Goal: Information Seeking & Learning: Learn about a topic

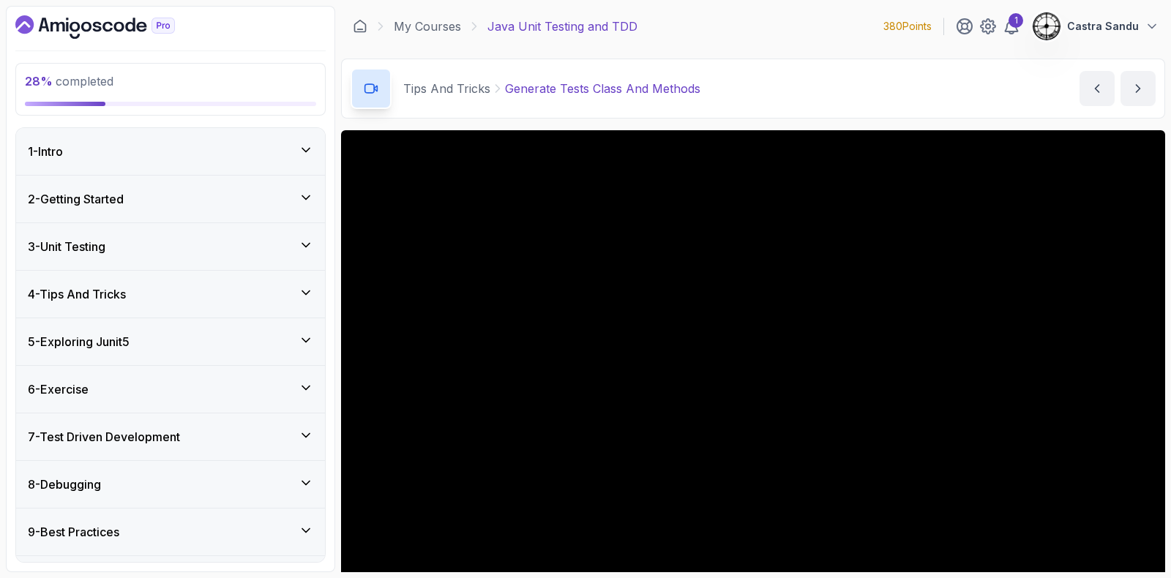
click at [136, 252] on div "3 - Unit Testing" at bounding box center [170, 247] width 285 height 18
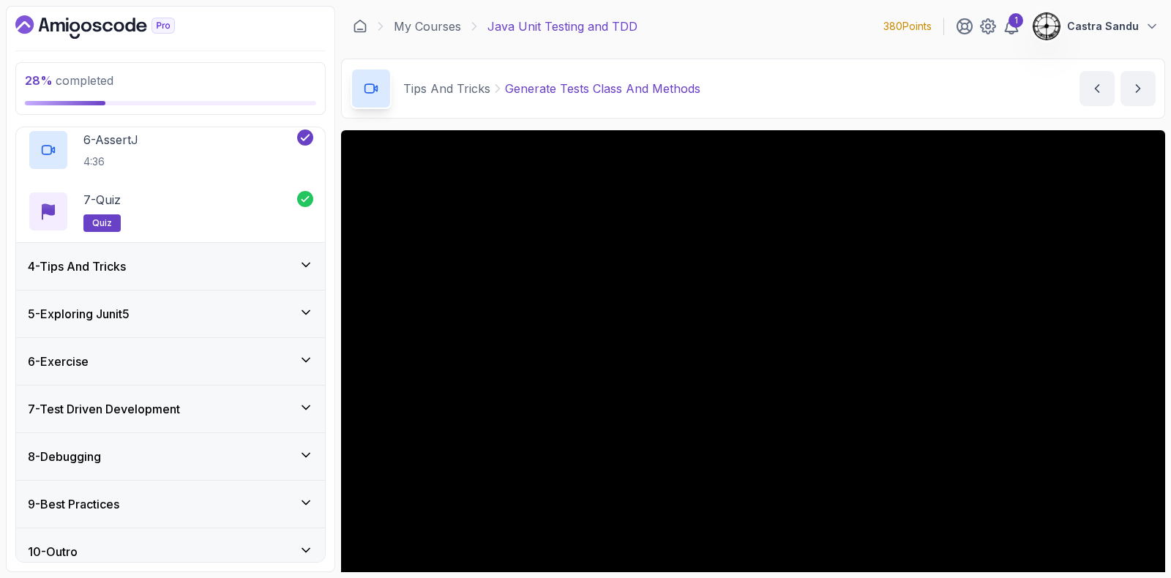
click at [153, 264] on div "4 - Tips And Tricks" at bounding box center [170, 267] width 285 height 18
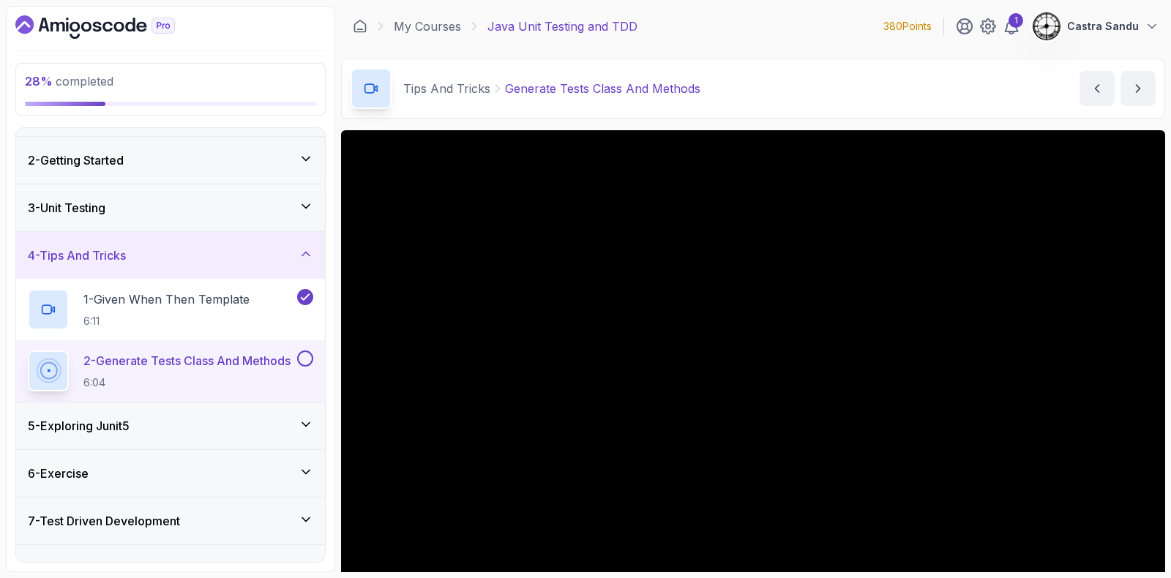
click at [300, 252] on icon at bounding box center [306, 254] width 15 height 15
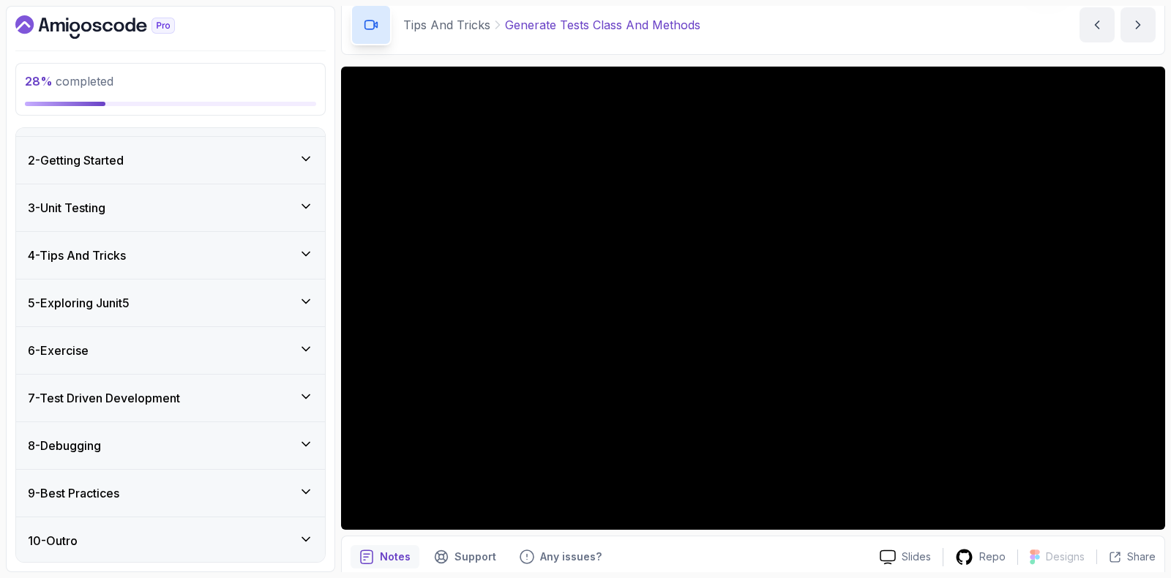
scroll to position [91, 0]
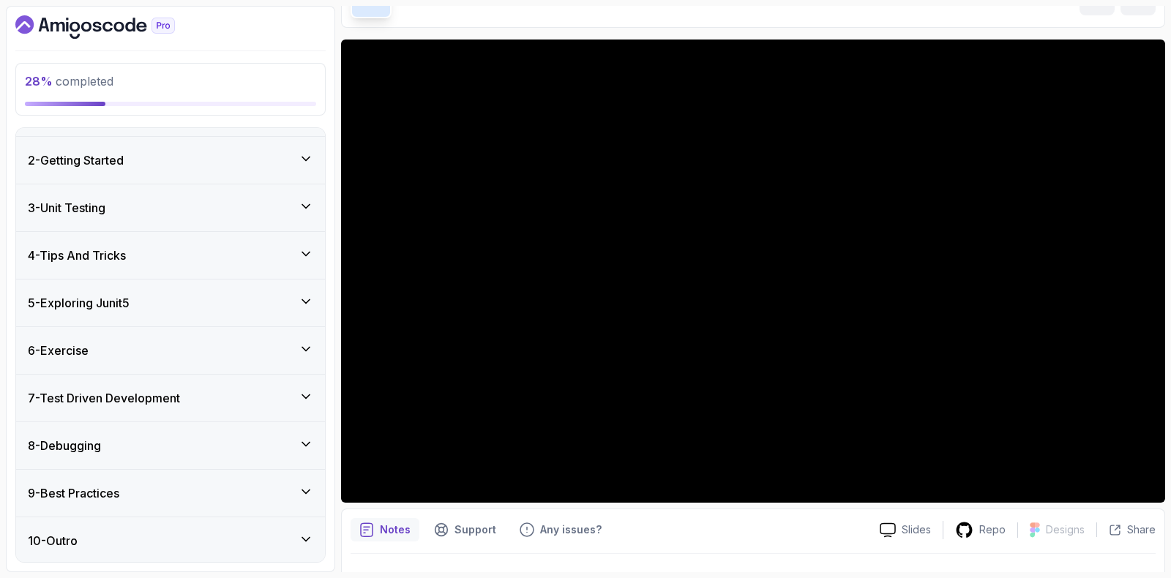
click at [154, 250] on div "4 - Tips And Tricks" at bounding box center [170, 256] width 285 height 18
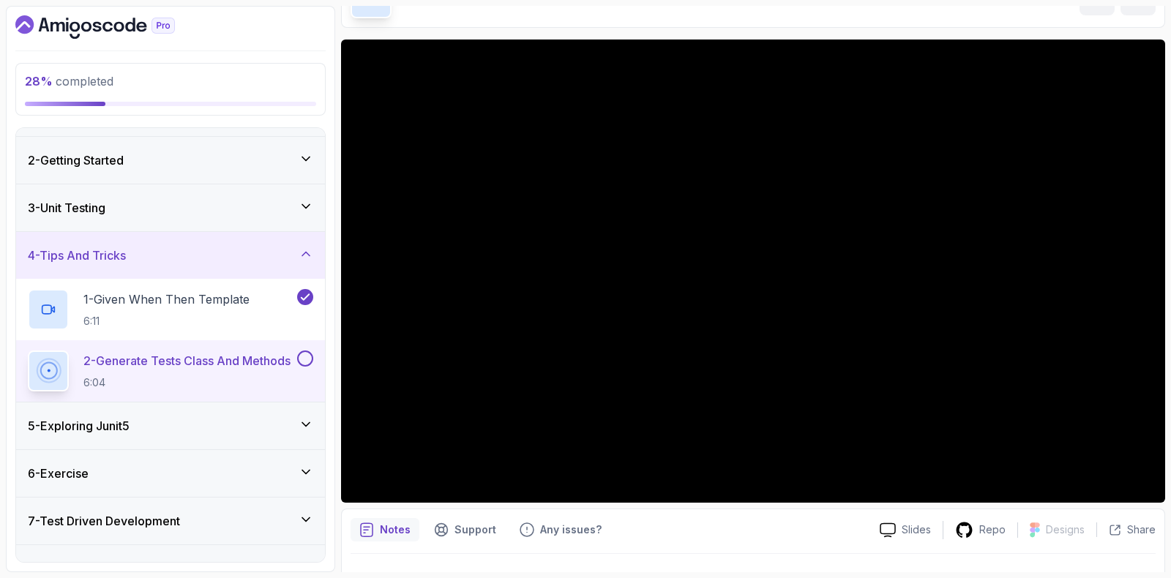
click at [309, 356] on button at bounding box center [305, 358] width 16 height 16
click at [248, 419] on div "5 - Exploring Junit5" at bounding box center [170, 426] width 285 height 18
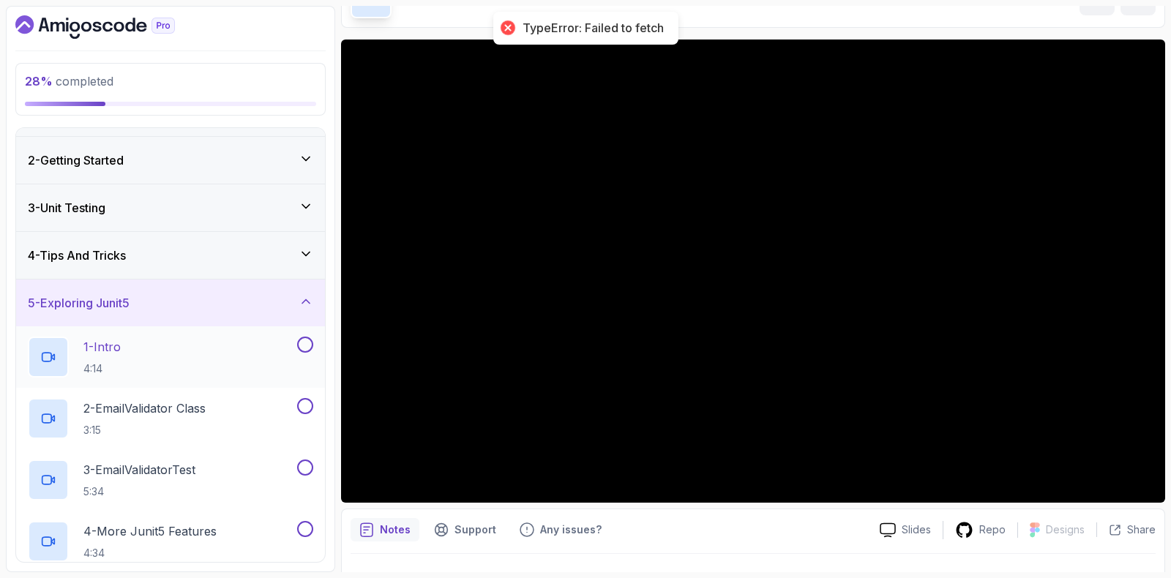
click at [141, 342] on div "1 - Intro 4:14" at bounding box center [161, 357] width 266 height 41
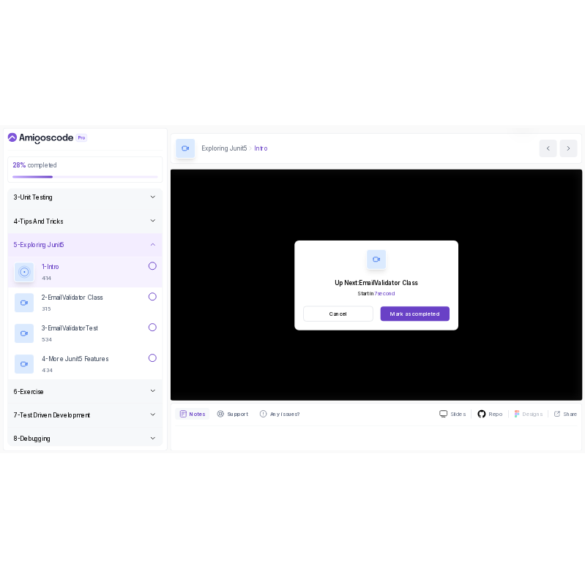
scroll to position [116, 0]
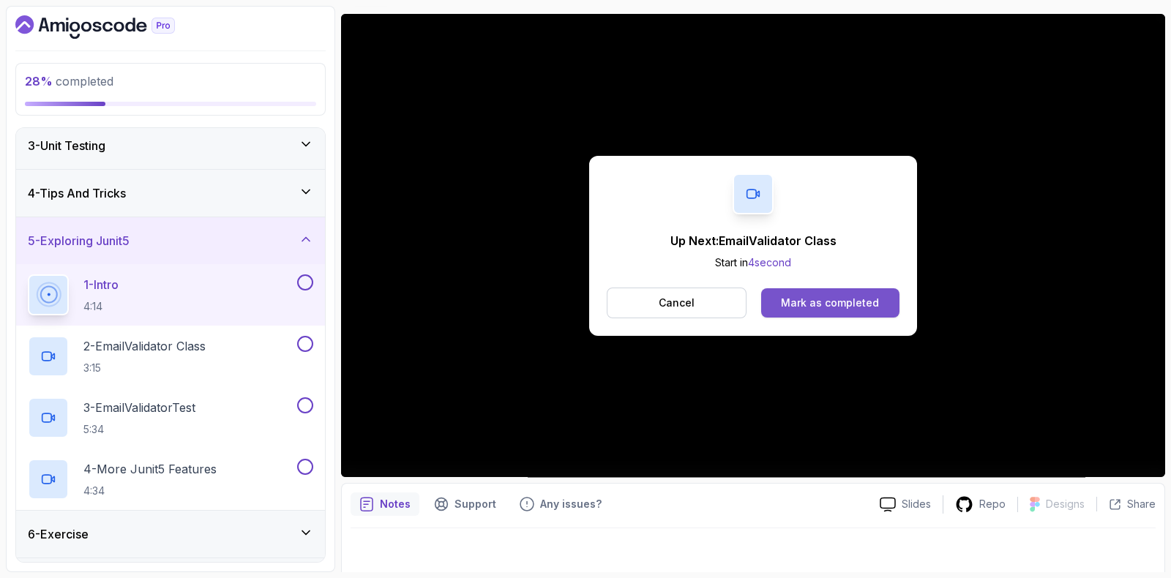
click at [849, 307] on div "Mark as completed" at bounding box center [830, 303] width 98 height 15
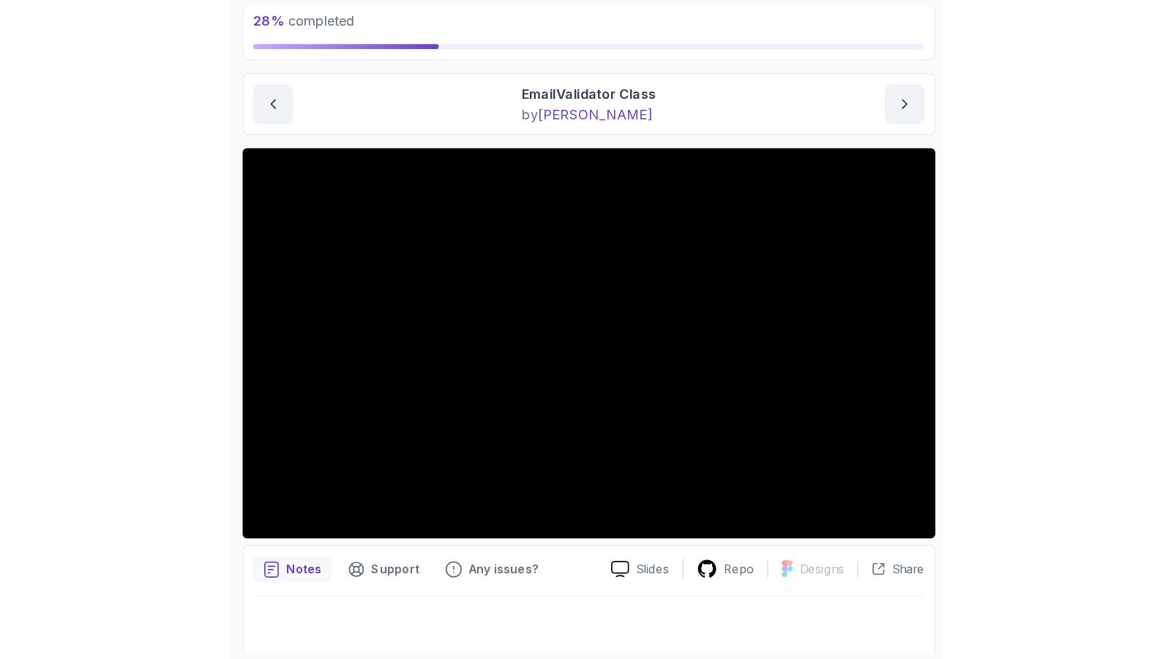
scroll to position [95, 0]
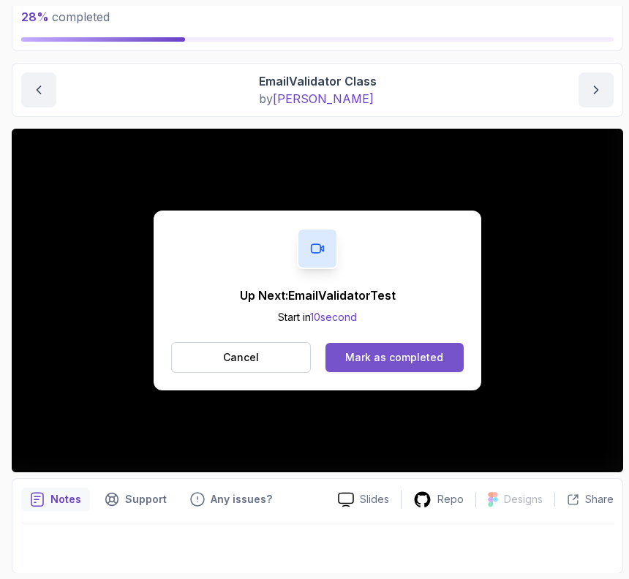
click at [412, 361] on div "Mark as completed" at bounding box center [394, 357] width 98 height 15
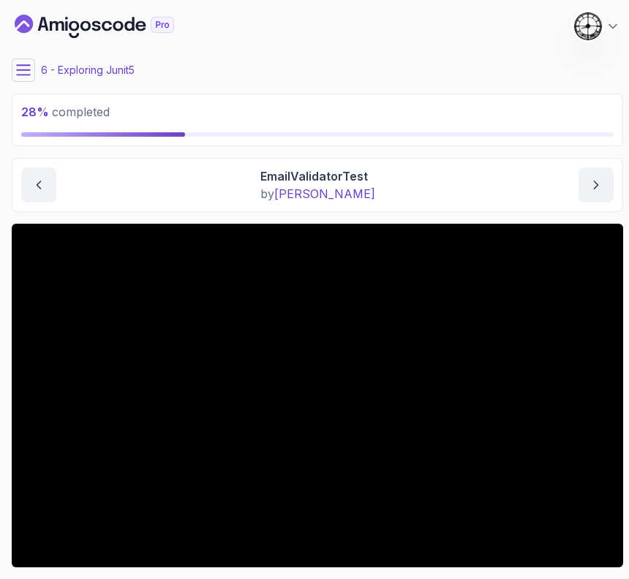
click at [24, 63] on icon at bounding box center [23, 70] width 15 height 15
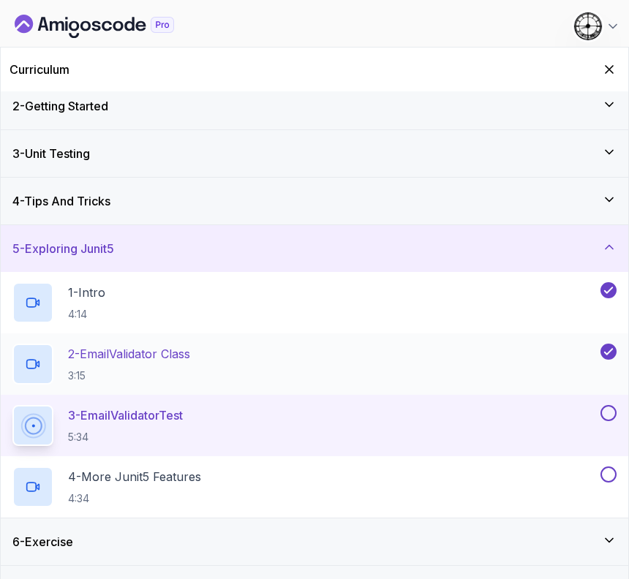
scroll to position [62, 0]
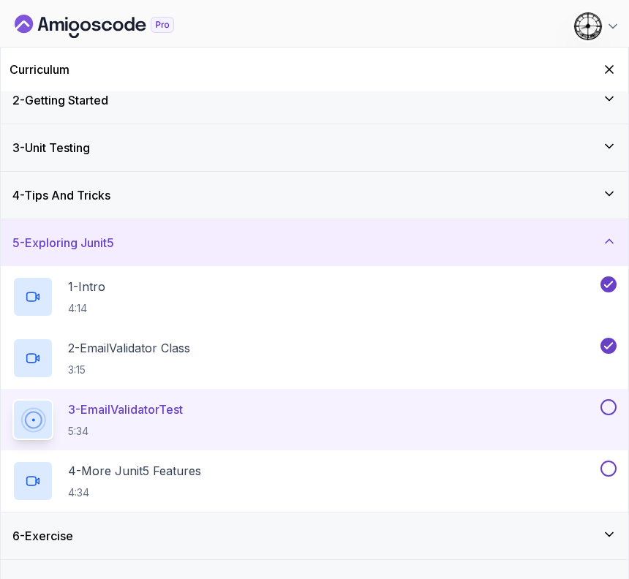
click at [614, 404] on button at bounding box center [609, 407] width 16 height 16
click at [246, 489] on div "4 - More Junit5 Features 4:34" at bounding box center [304, 481] width 585 height 41
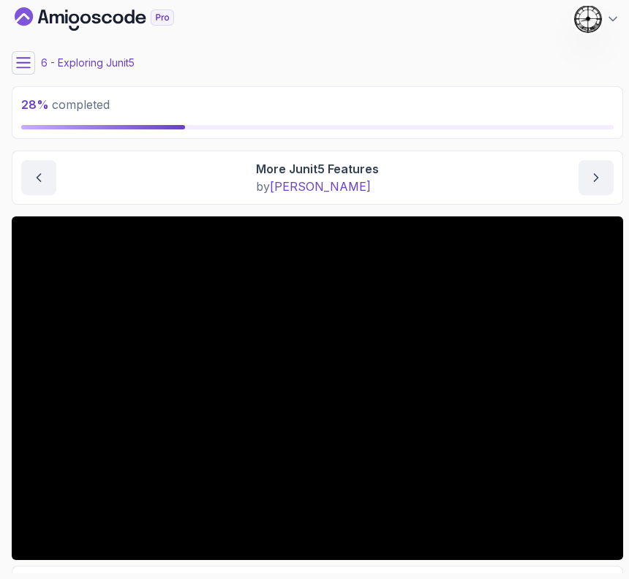
scroll to position [107, 0]
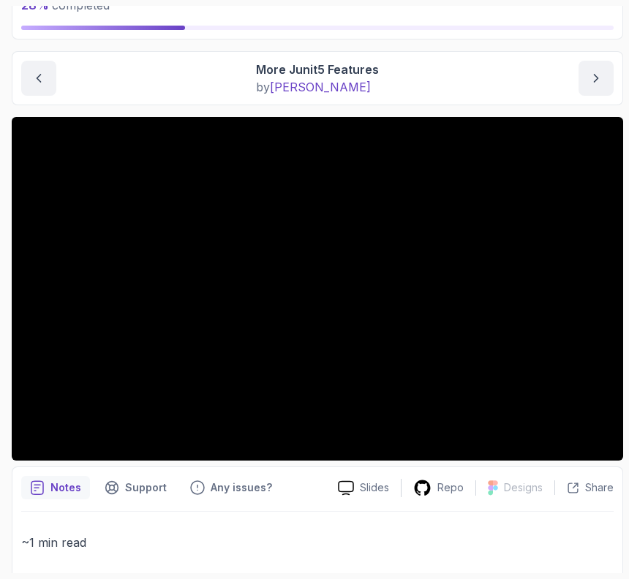
click at [175, 489] on div "Notes Support Any issues?" at bounding box center [173, 487] width 305 height 23
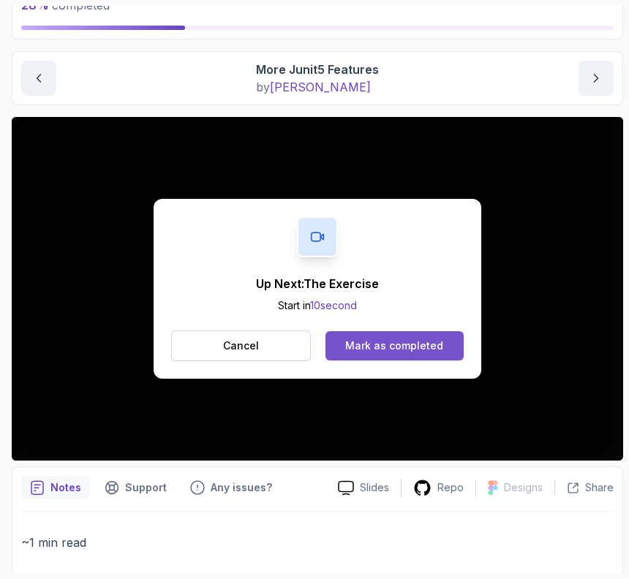
click at [362, 336] on button "Mark as completed" at bounding box center [395, 345] width 138 height 29
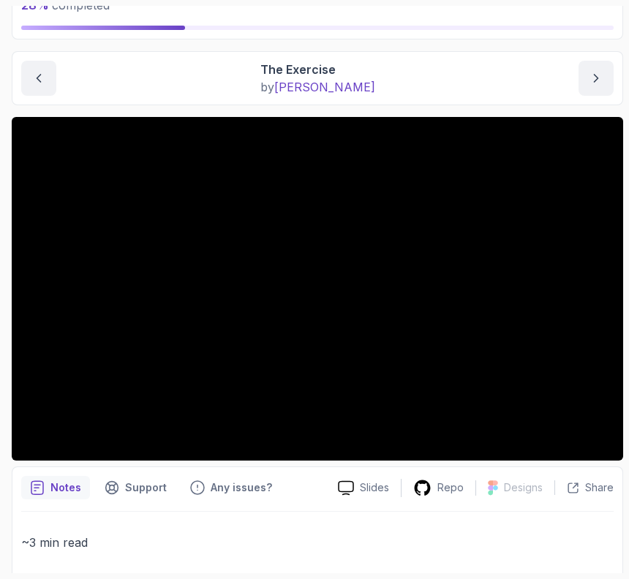
click at [121, 64] on div "The Exercise by [PERSON_NAME]" at bounding box center [317, 78] width 593 height 35
click at [240, 80] on div "The Exercise by [PERSON_NAME]" at bounding box center [317, 78] width 593 height 35
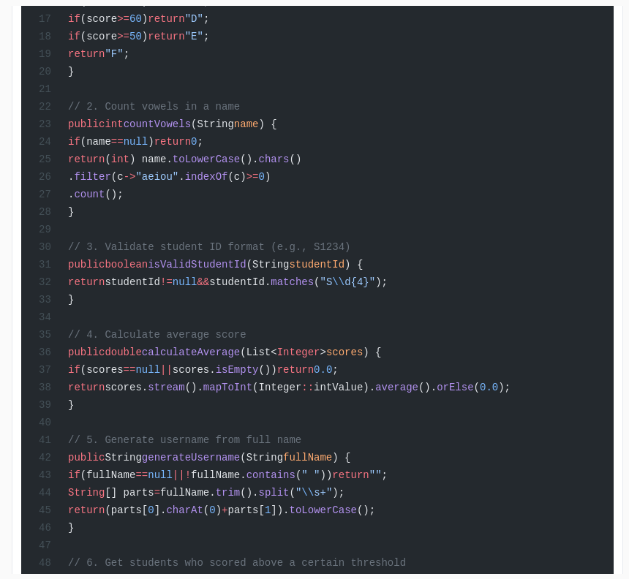
scroll to position [611, 0]
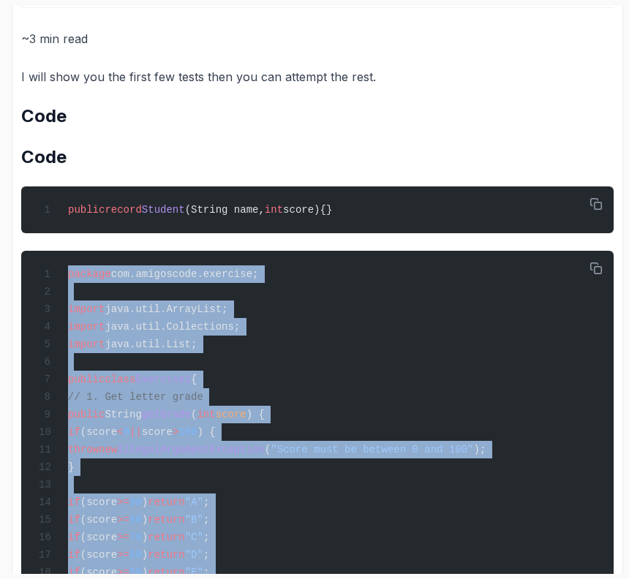
drag, startPoint x: 99, startPoint y: 502, endPoint x: 10, endPoint y: 282, distance: 237.0
click at [10, 282] on div "28 % completed 1 - Intro 2 - Getting Started 3 - Unit Testing 4 - Tips And Tric…" at bounding box center [315, 290] width 618 height 568
copy code "package com.amigoscode.exercise; import java.util.ArrayList; import java.util.C…"
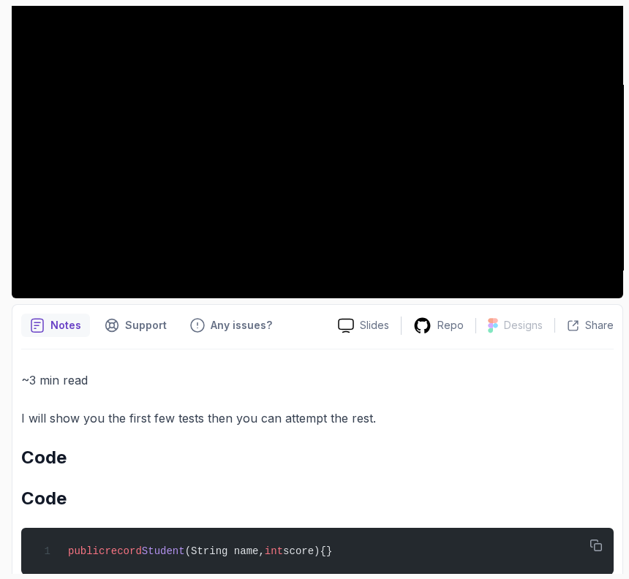
scroll to position [337, 0]
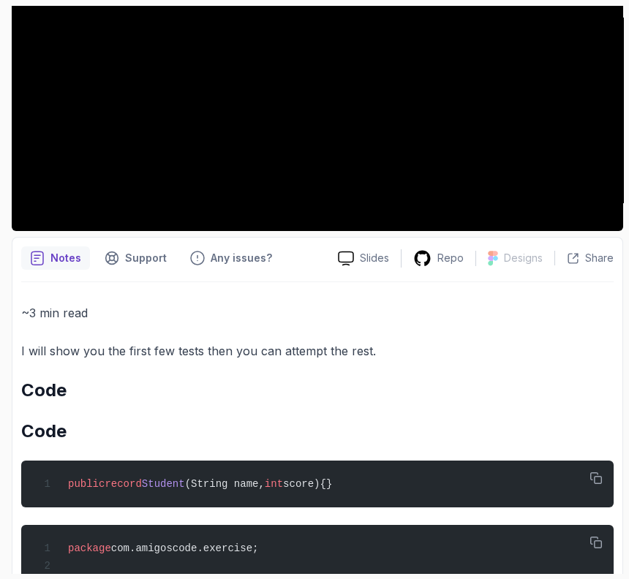
click at [211, 426] on h2 "Code" at bounding box center [317, 431] width 593 height 23
drag, startPoint x: 65, startPoint y: 475, endPoint x: 383, endPoint y: 471, distance: 317.6
click at [387, 473] on div "public record Student (String name, int score){}" at bounding box center [317, 484] width 569 height 29
copy span "public record Student (String name, int score){}"
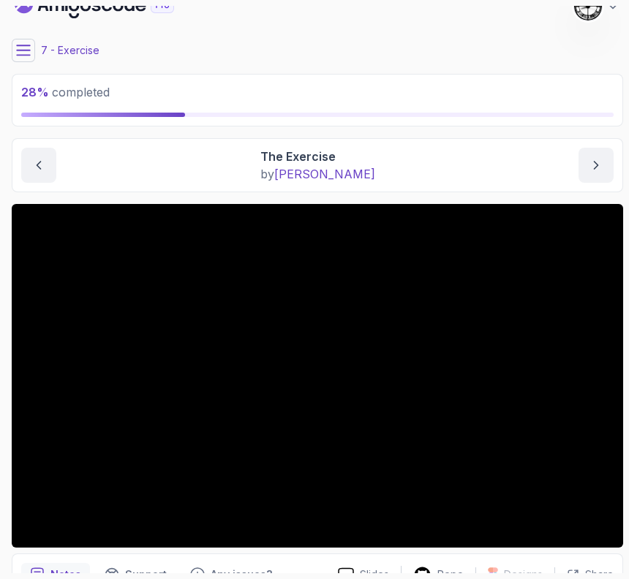
scroll to position [0, 0]
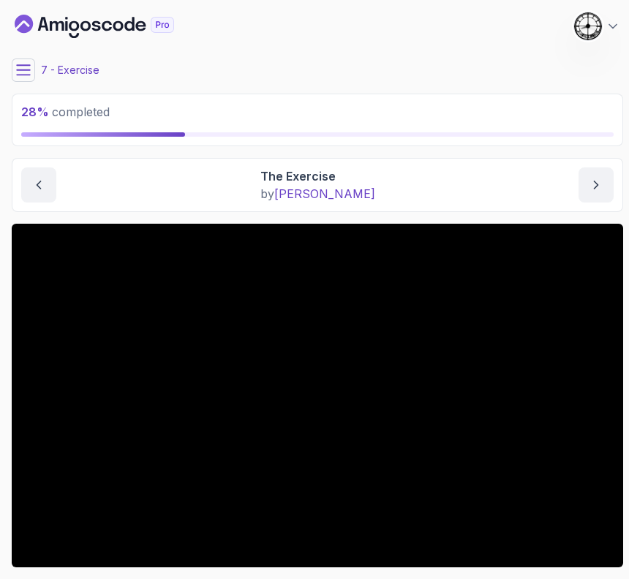
click at [22, 72] on icon at bounding box center [23, 70] width 15 height 15
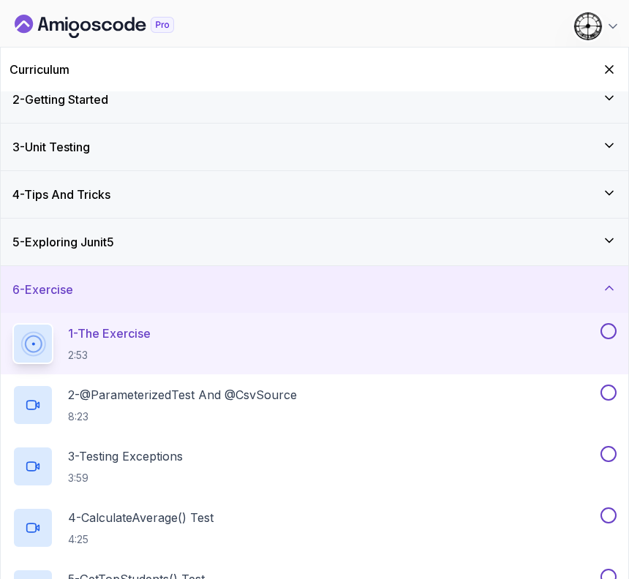
scroll to position [91, 0]
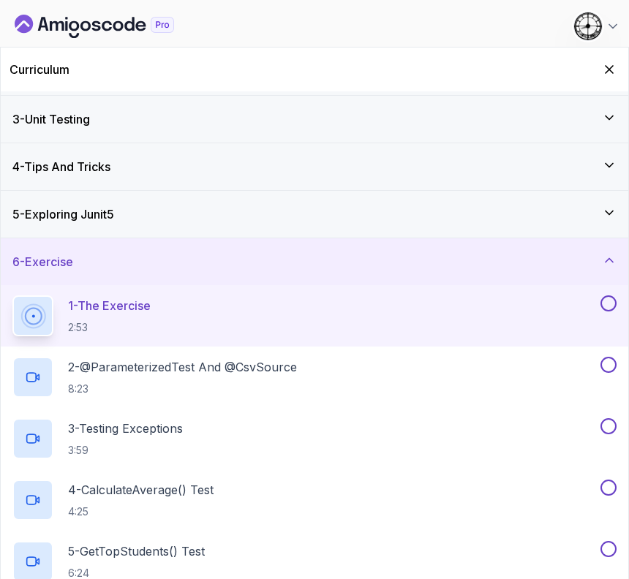
click at [611, 303] on button at bounding box center [609, 304] width 16 height 16
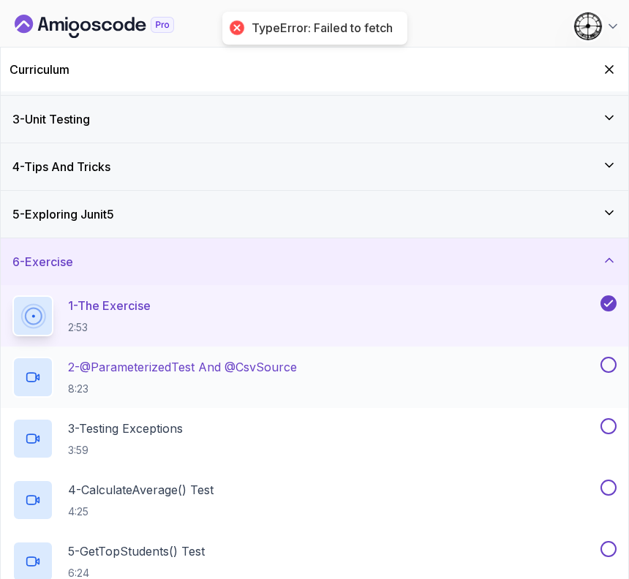
click at [136, 382] on p "8:23" at bounding box center [182, 389] width 229 height 15
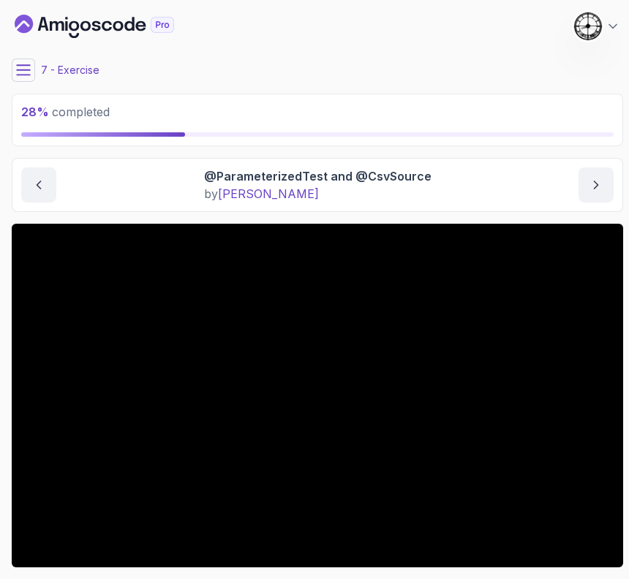
click at [7, 57] on div "28 % completed 1 - Intro 2 - Getting Started 3 - Unit Testing 4 - Tips And Tric…" at bounding box center [315, 290] width 618 height 568
click at [29, 71] on icon at bounding box center [23, 70] width 15 height 15
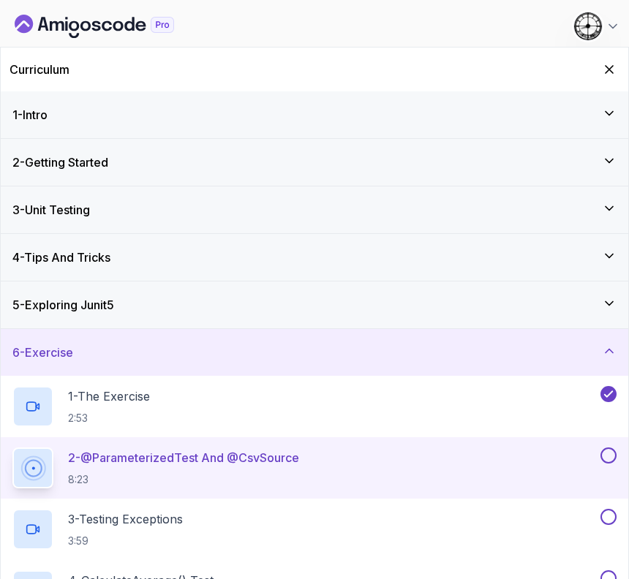
click at [598, 75] on div "Curriculum" at bounding box center [315, 70] width 628 height 44
click at [607, 72] on icon "Hide Curriculum for mobile" at bounding box center [609, 69] width 16 height 16
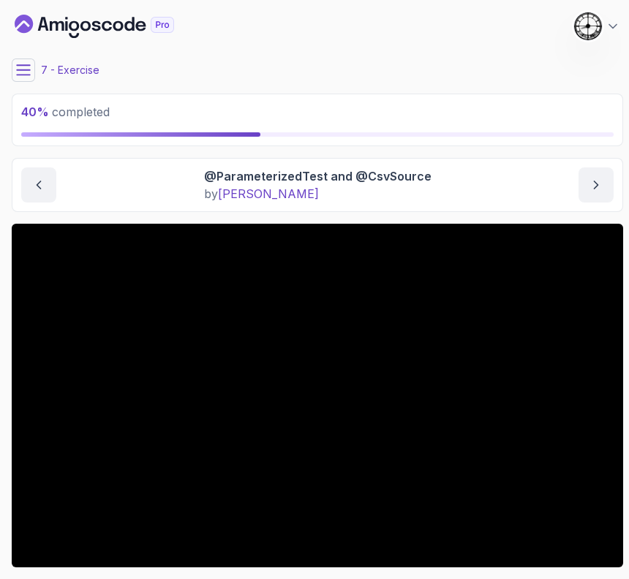
click at [22, 70] on icon at bounding box center [23, 70] width 13 height 10
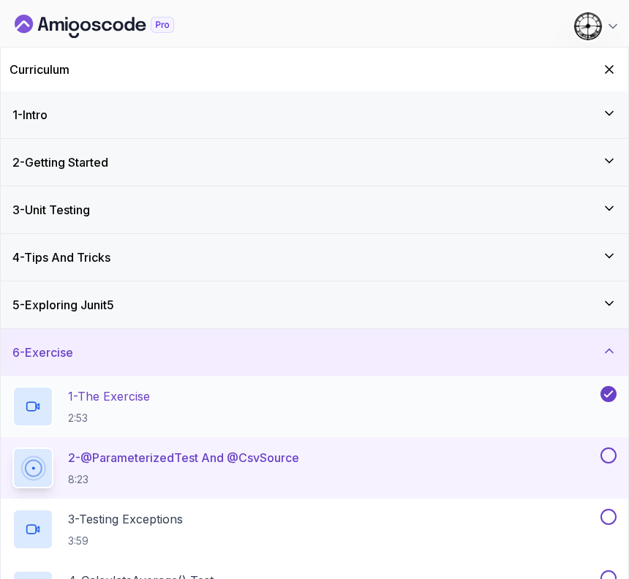
click at [154, 378] on div "1 - The Exercise 2:53" at bounding box center [315, 406] width 628 height 61
click at [140, 358] on div "6 - Exercise" at bounding box center [314, 353] width 604 height 18
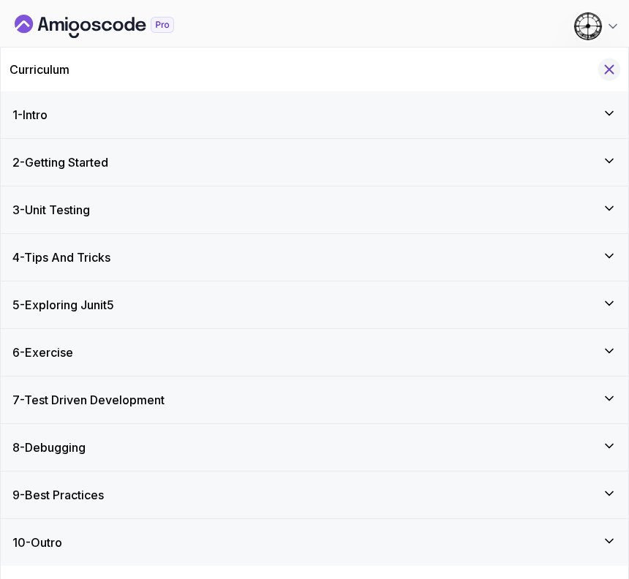
click at [618, 67] on button "Hide Curriculum for mobile" at bounding box center [610, 70] width 23 height 23
